Goal: Task Accomplishment & Management: Manage account settings

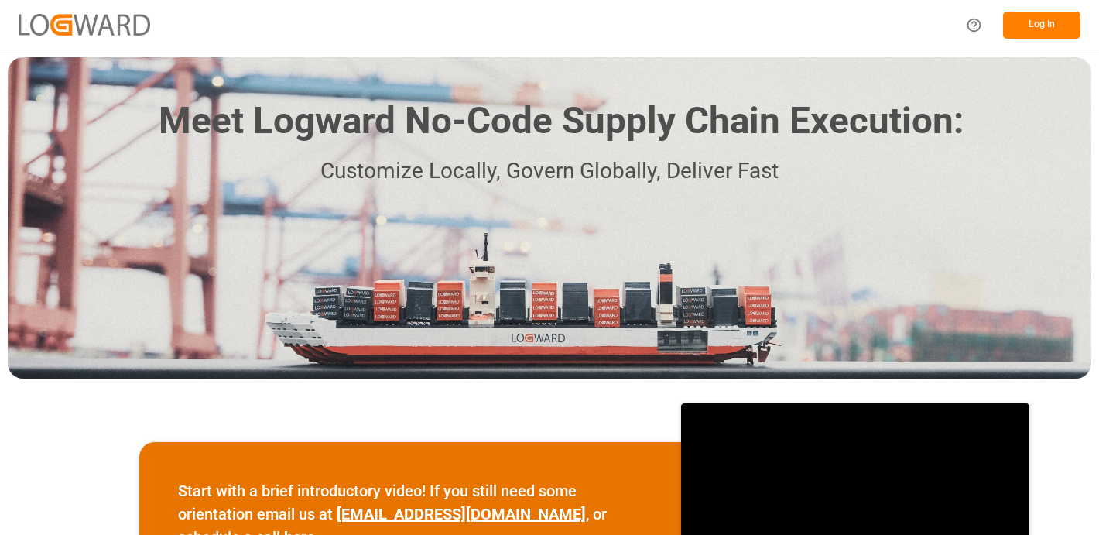
click at [1068, 29] on button "Log In" at bounding box center [1041, 25] width 77 height 27
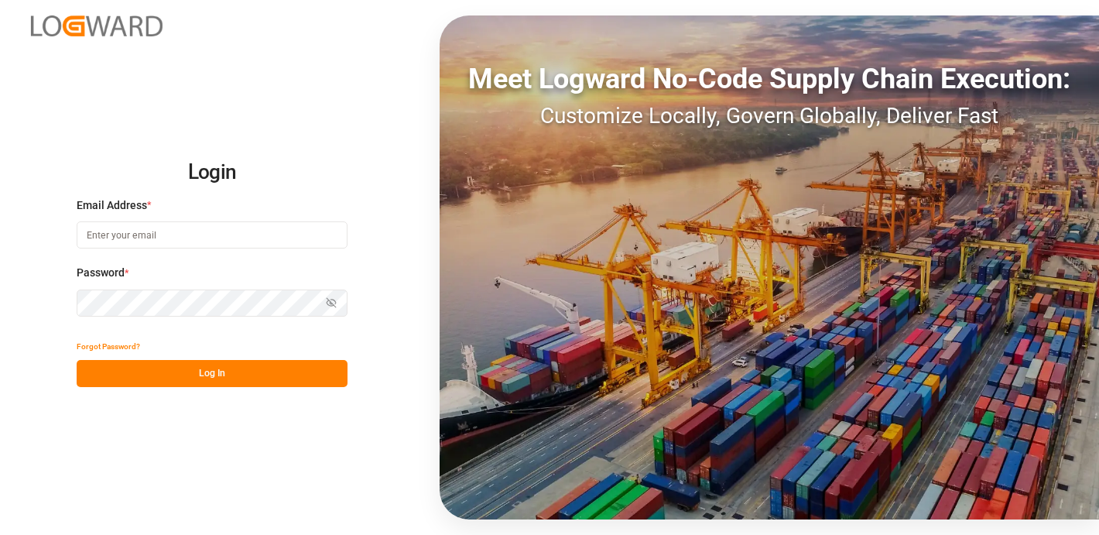
click at [218, 207] on label "Email Address *" at bounding box center [212, 205] width 271 height 16
click at [205, 221] on div at bounding box center [212, 234] width 271 height 27
click at [194, 248] on input at bounding box center [212, 234] width 271 height 27
type input "[EMAIL_ADDRESS][PERSON_NAME][DOMAIN_NAME]"
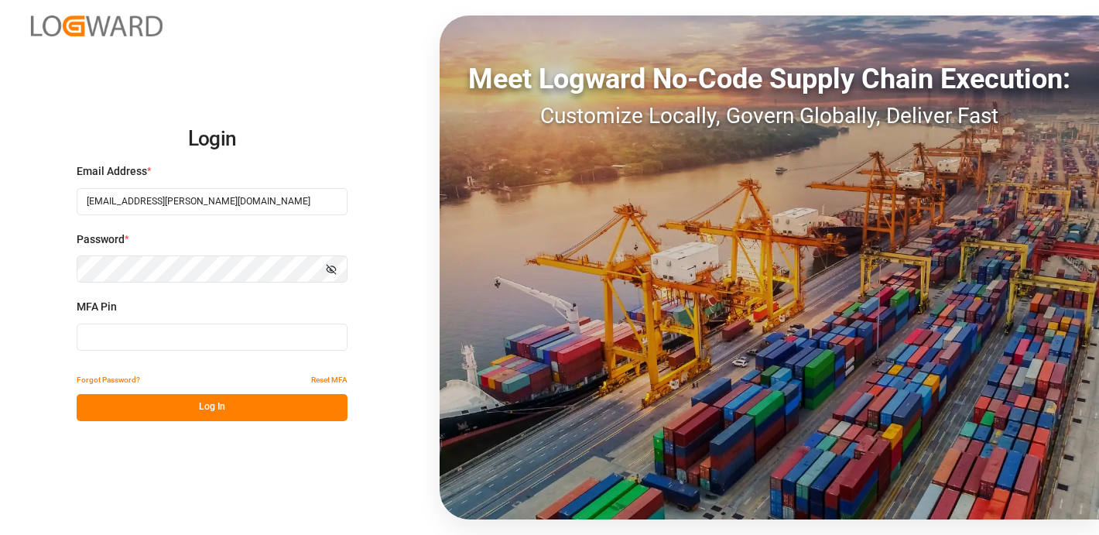
type input "147822"
